Goal: Task Accomplishment & Management: Manage account settings

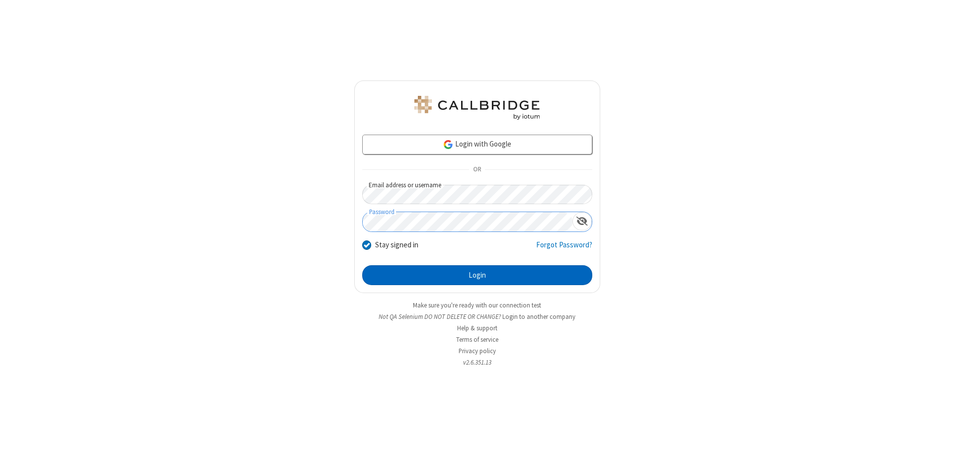
click at [477, 275] on button "Login" at bounding box center [477, 275] width 230 height 20
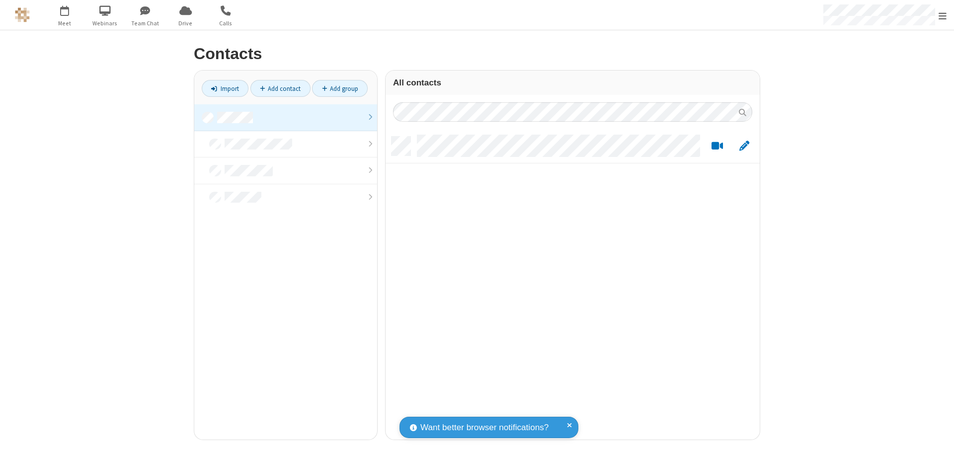
click at [286, 117] on link at bounding box center [285, 117] width 183 height 27
click at [280, 88] on link "Add contact" at bounding box center [280, 88] width 60 height 17
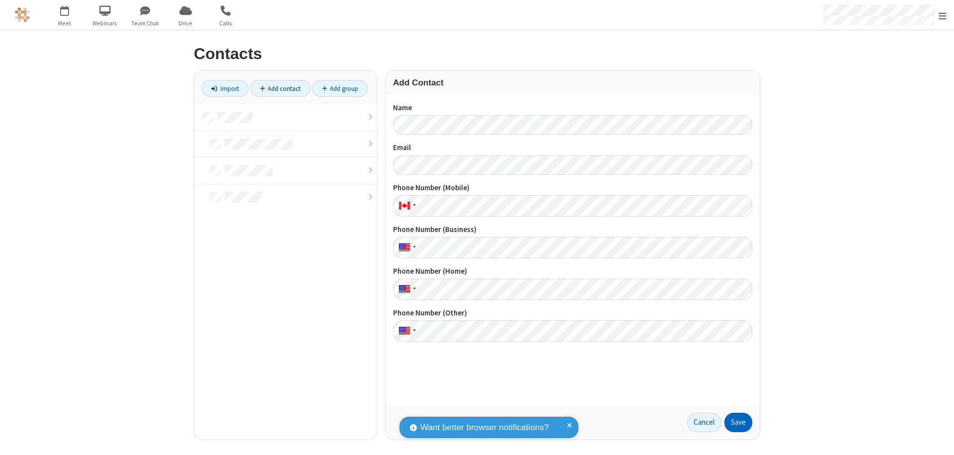
click at [738, 422] on button "Save" at bounding box center [739, 423] width 28 height 20
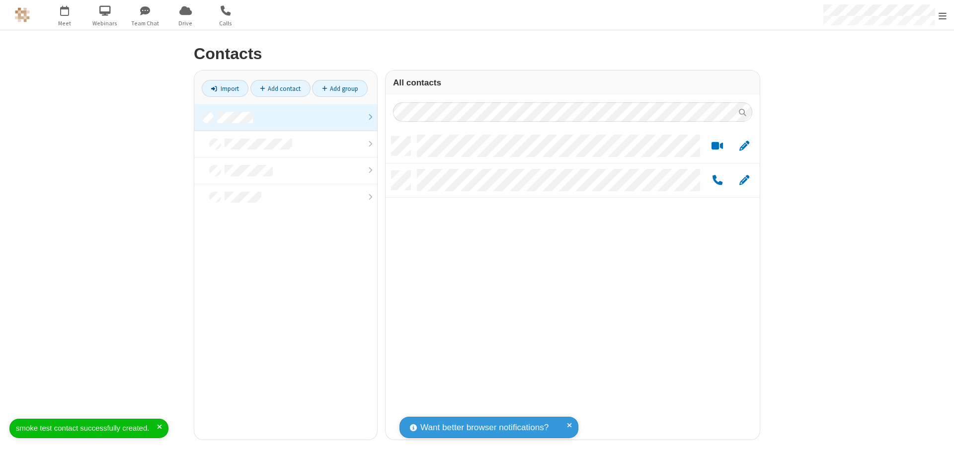
scroll to position [303, 367]
